Goal: Task Accomplishment & Management: Manage account settings

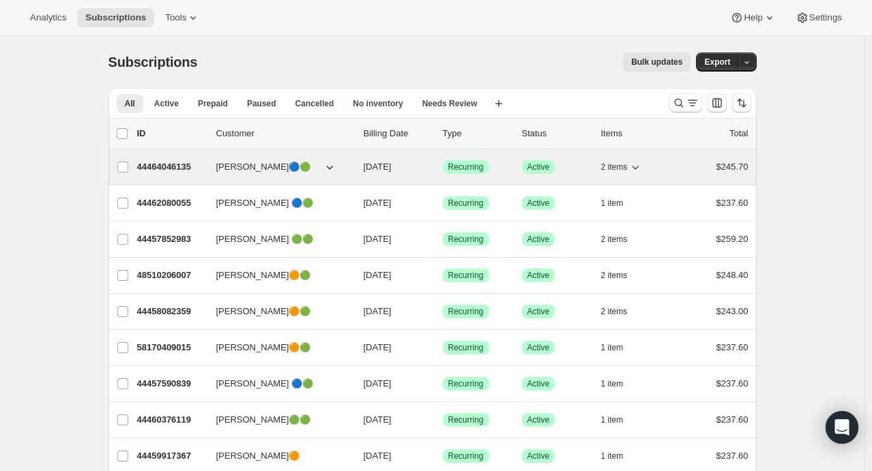
click at [640, 171] on icon "button" at bounding box center [635, 167] width 14 height 14
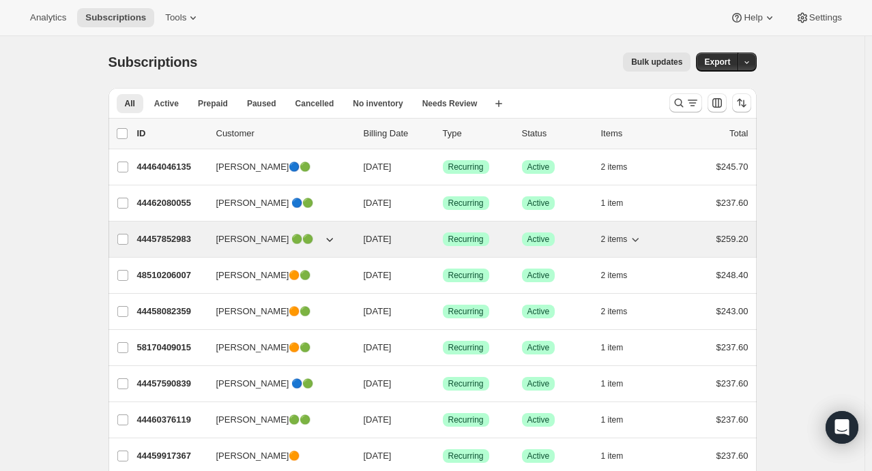
click at [637, 237] on icon "button" at bounding box center [635, 240] width 14 height 14
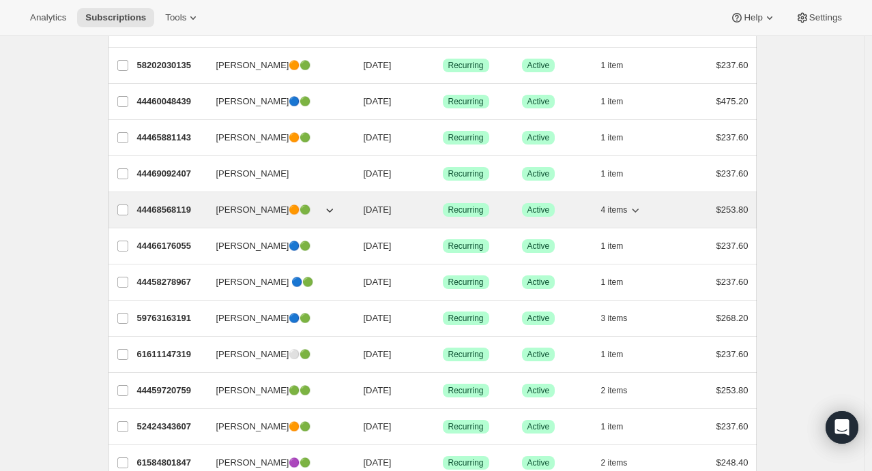
drag, startPoint x: 637, startPoint y: 237, endPoint x: 637, endPoint y: 205, distance: 32.7
click at [637, 205] on ul "list header ID Customer Billing Date Type Status Items Total [PERSON_NAME]🔵🟢 44…" at bounding box center [432, 212] width 648 height 1838
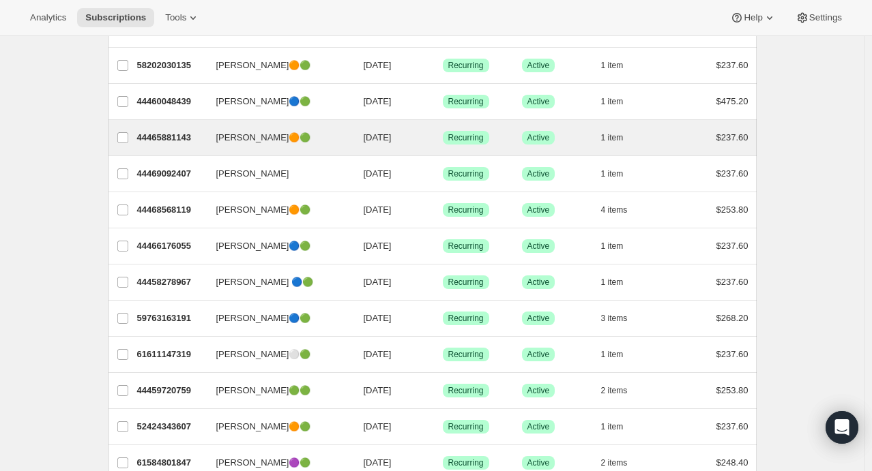
click at [709, 143] on div "[PERSON_NAME]🟠🟢 44465881143 [PERSON_NAME]🟠🟢 [DATE] Success Recurring Success Ac…" at bounding box center [432, 137] width 648 height 35
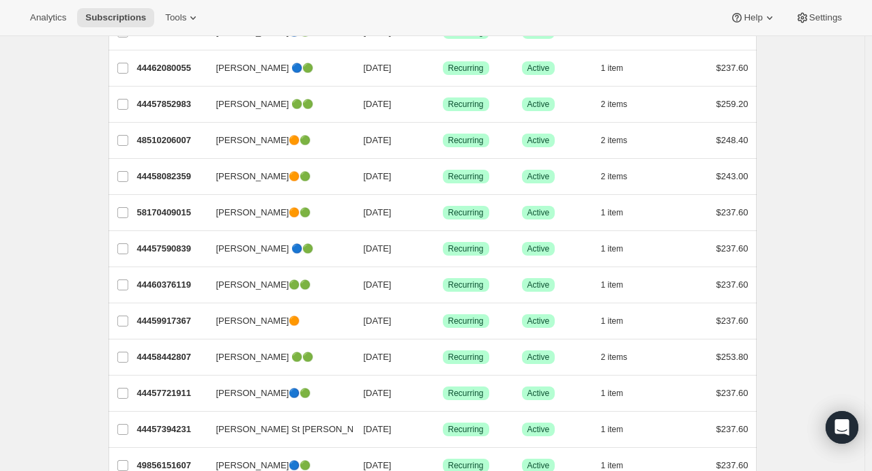
scroll to position [0, 0]
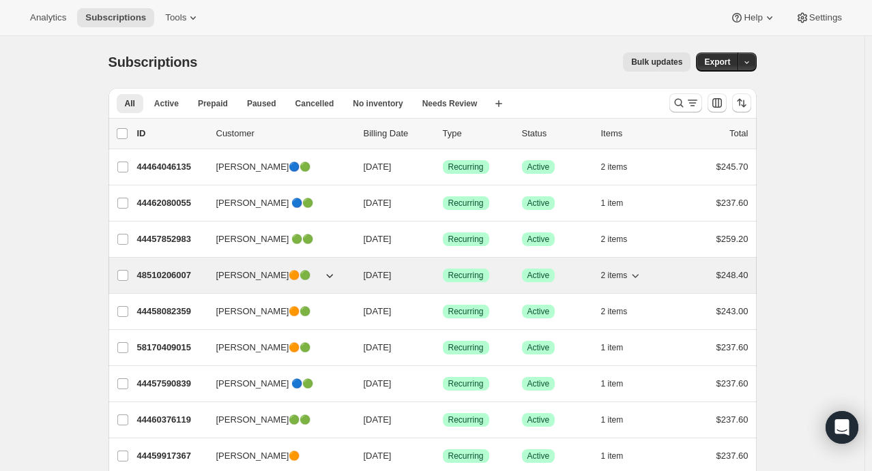
click at [641, 274] on icon "button" at bounding box center [635, 276] width 14 height 14
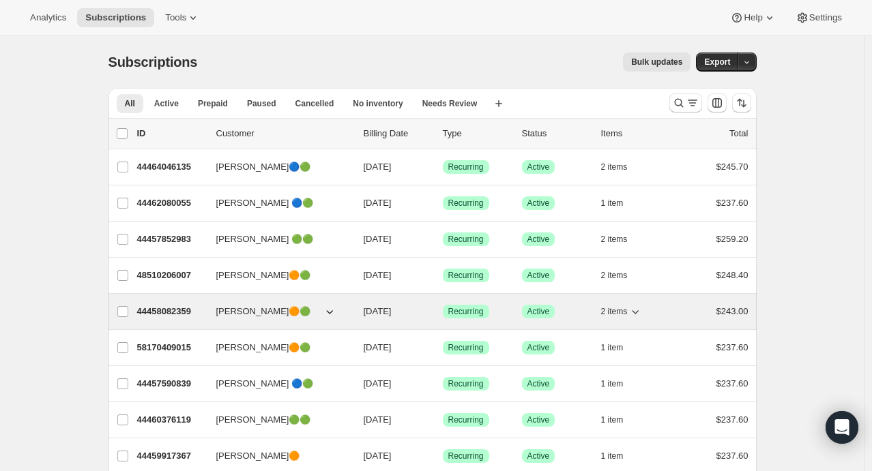
click at [638, 314] on icon "button" at bounding box center [635, 312] width 14 height 14
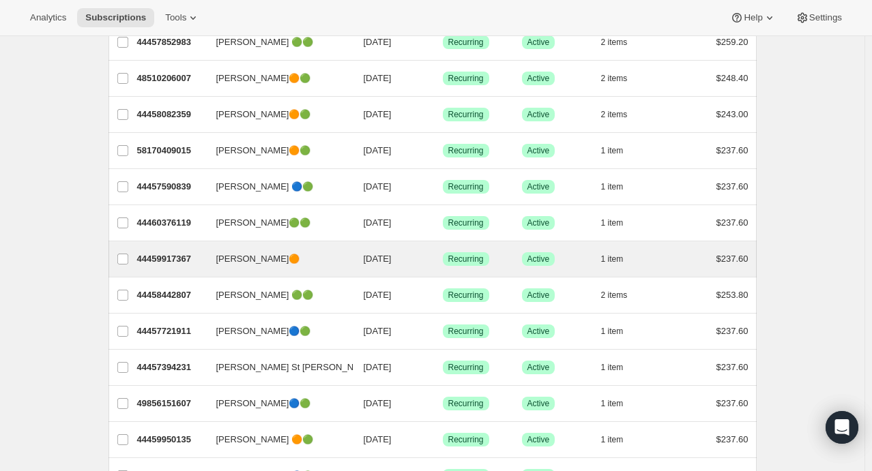
scroll to position [198, 0]
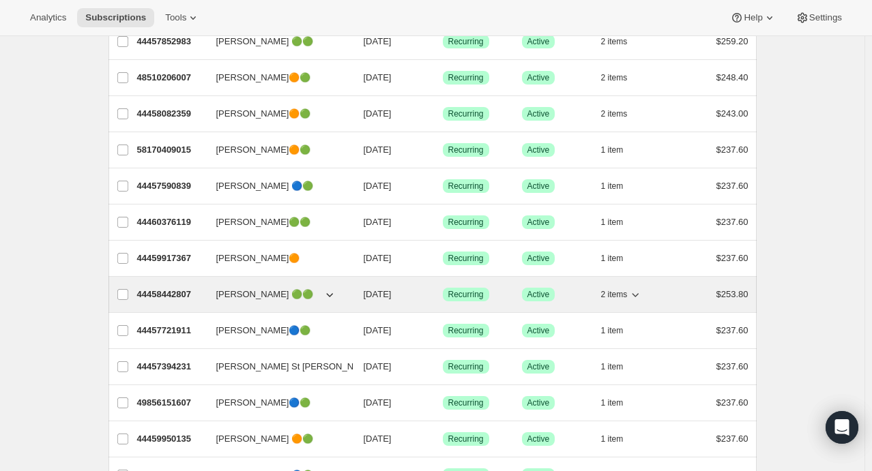
click at [639, 292] on icon "button" at bounding box center [635, 295] width 14 height 14
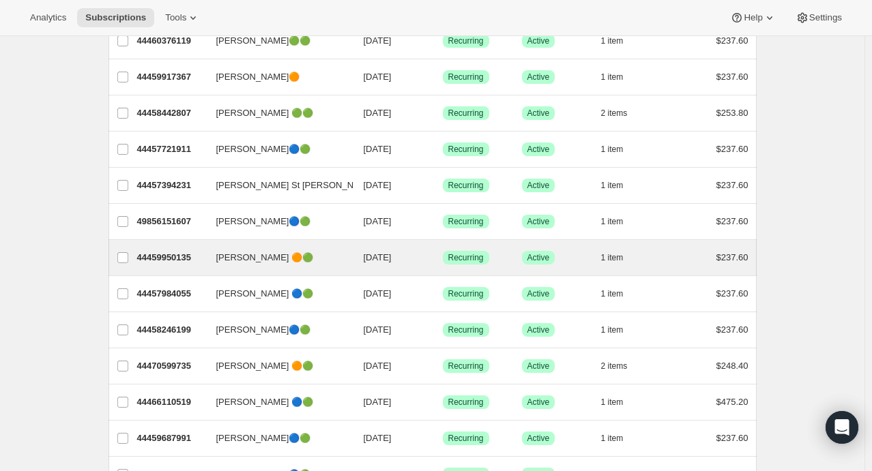
scroll to position [379, 0]
